Goal: Navigation & Orientation: Find specific page/section

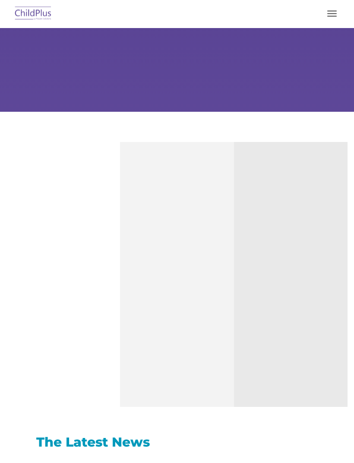
select select "MEDIUM"
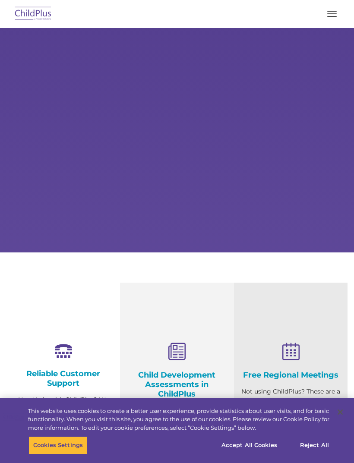
select select "MEDIUM"
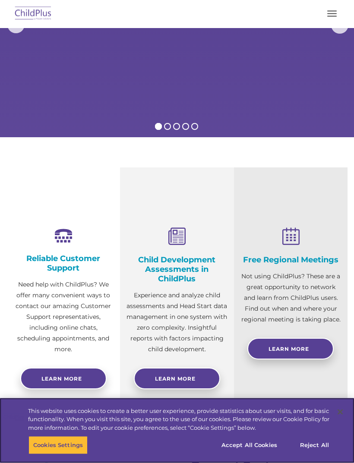
scroll to position [115, 0]
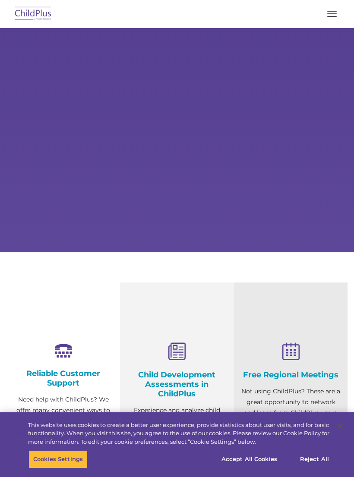
select select "MEDIUM"
